Goal: Task Accomplishment & Management: Manage account settings

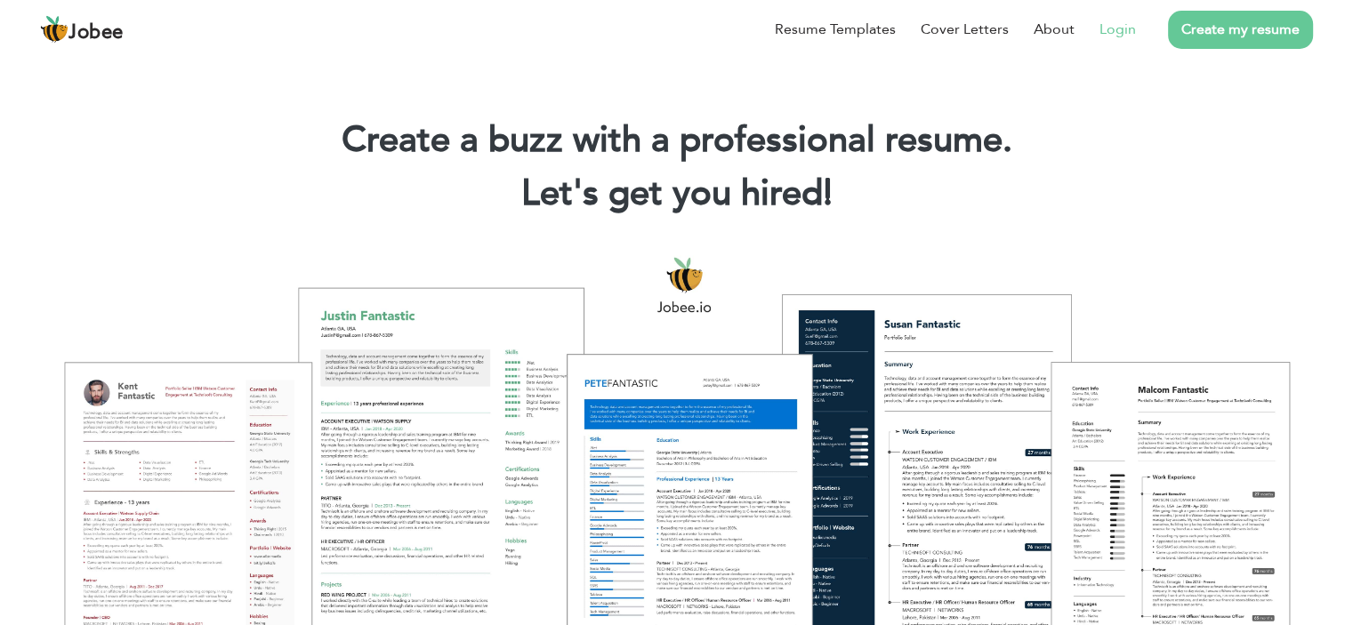
click at [1128, 31] on link "Login" at bounding box center [1118, 29] width 36 height 21
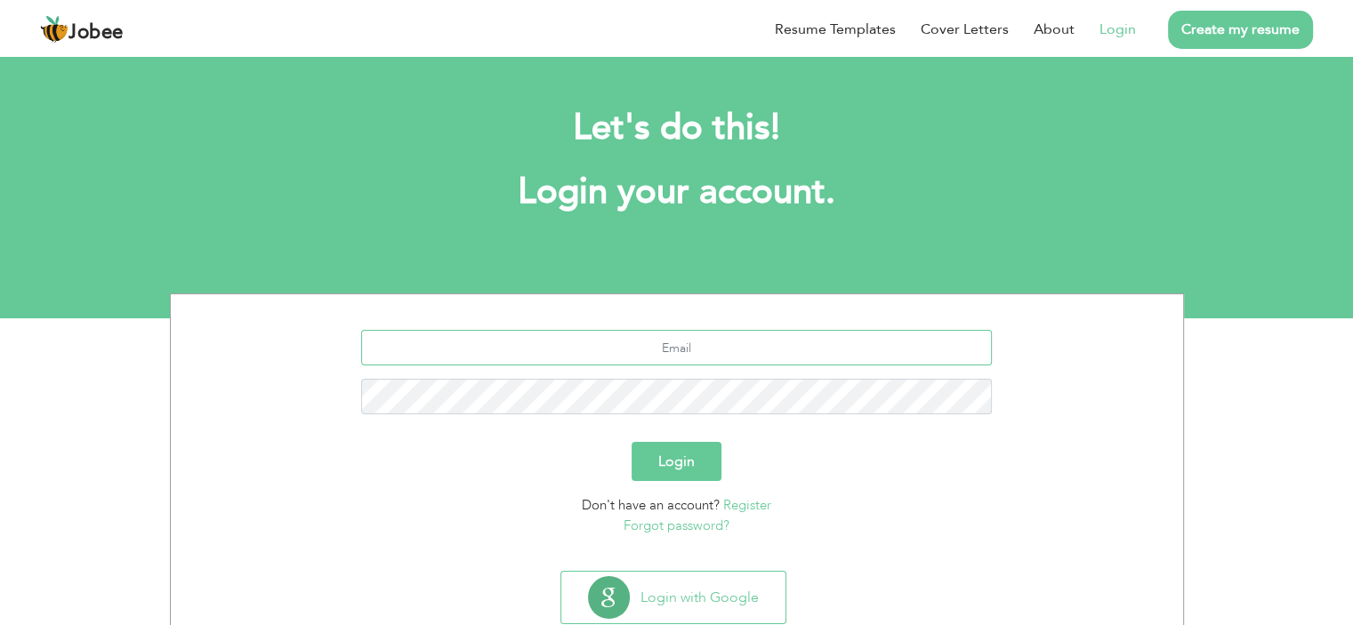
click at [661, 349] on input "text" at bounding box center [676, 348] width 631 height 36
click at [763, 336] on input "text" at bounding box center [676, 348] width 631 height 36
type input "umer.ashraf.h@gmail.com"
click at [693, 462] on button "Login" at bounding box center [677, 461] width 90 height 39
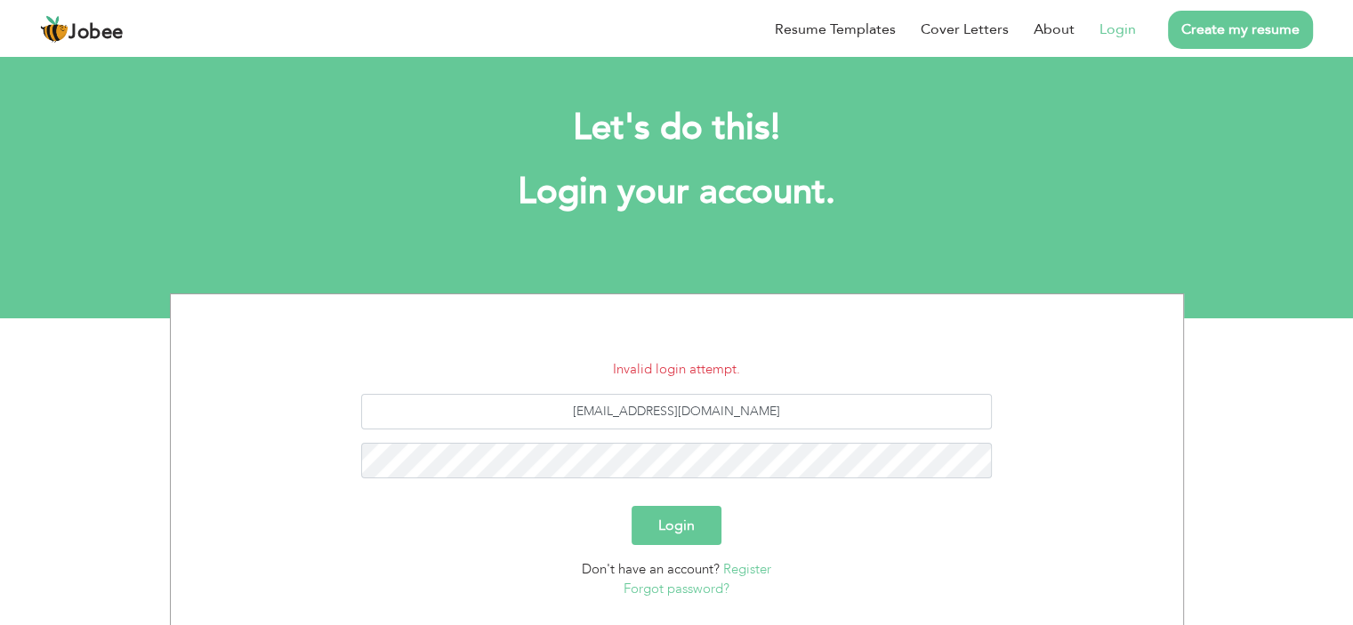
click at [692, 524] on button "Login" at bounding box center [677, 525] width 90 height 39
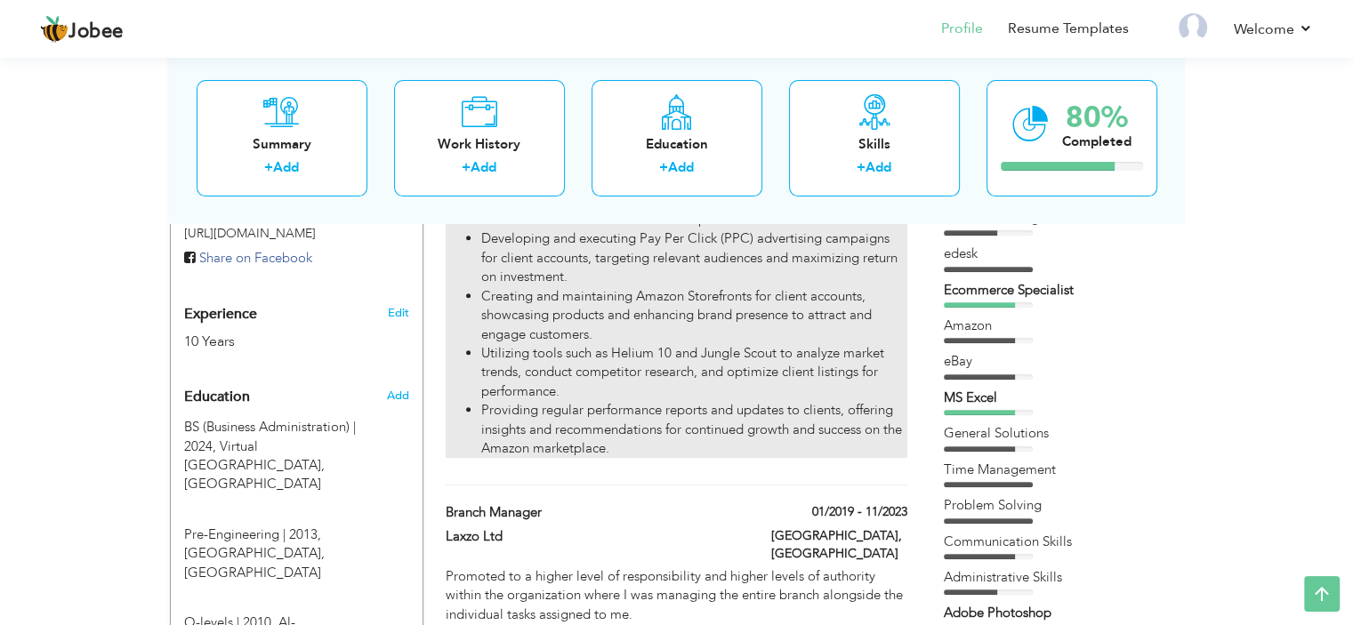
scroll to position [712, 0]
